Goal: Find specific page/section: Find specific page/section

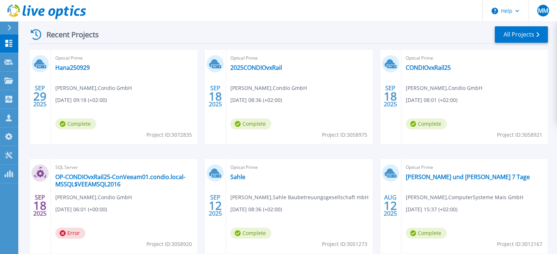
scroll to position [19, 0]
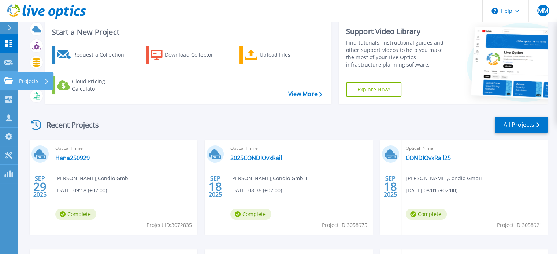
click at [1, 82] on link "Projects Projects" at bounding box center [9, 81] width 18 height 19
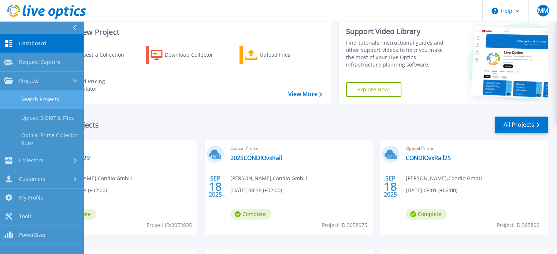
click at [43, 107] on link "Search Projects" at bounding box center [41, 99] width 83 height 19
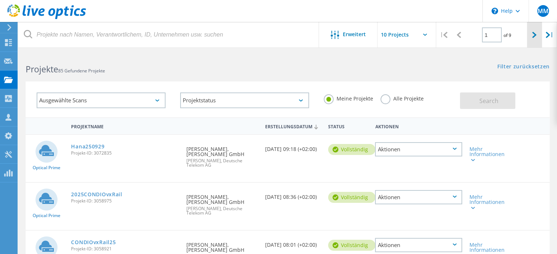
click at [531, 32] on div at bounding box center [534, 35] width 15 height 26
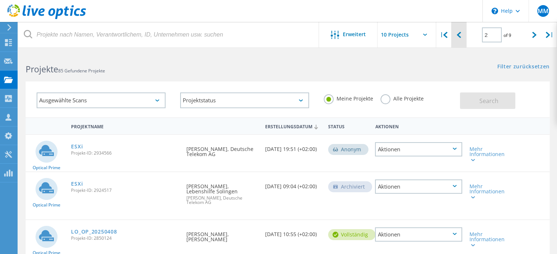
click at [461, 33] on div at bounding box center [458, 35] width 15 height 26
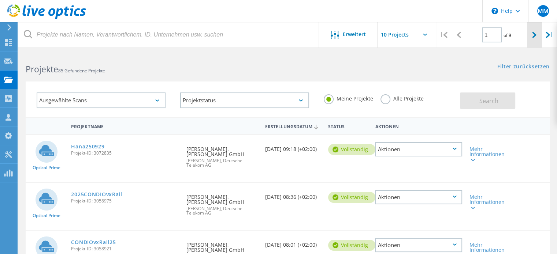
click at [529, 35] on div at bounding box center [534, 35] width 15 height 26
type input "2"
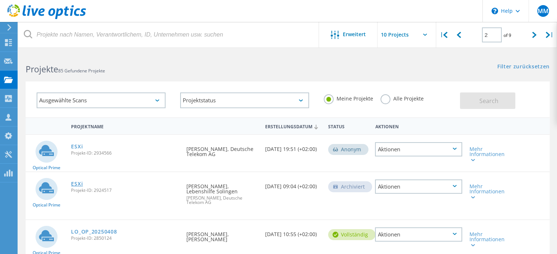
click at [77, 183] on link "ESXi" at bounding box center [77, 184] width 12 height 5
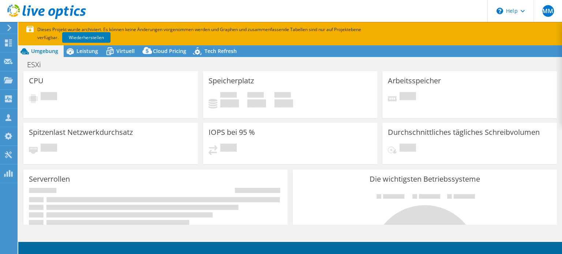
select select "USD"
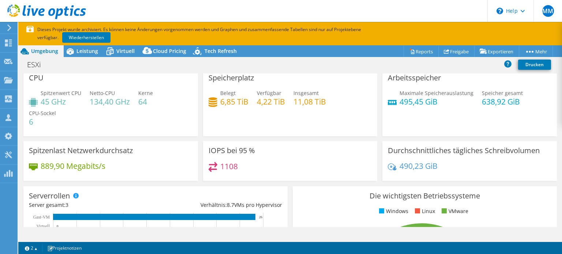
scroll to position [4, 0]
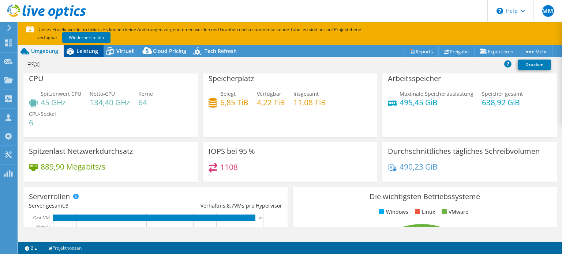
click at [90, 49] on span "Leistung" at bounding box center [88, 51] width 22 height 7
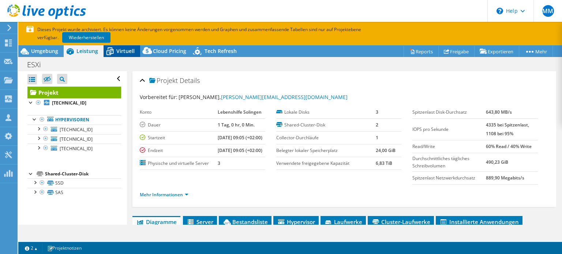
click at [116, 50] on icon at bounding box center [110, 51] width 13 height 13
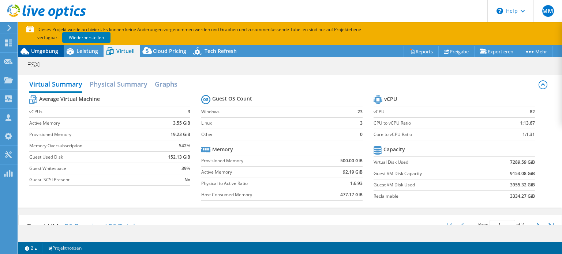
click at [51, 48] on span "Umgebung" at bounding box center [44, 51] width 27 height 7
